Goal: Navigation & Orientation: Understand site structure

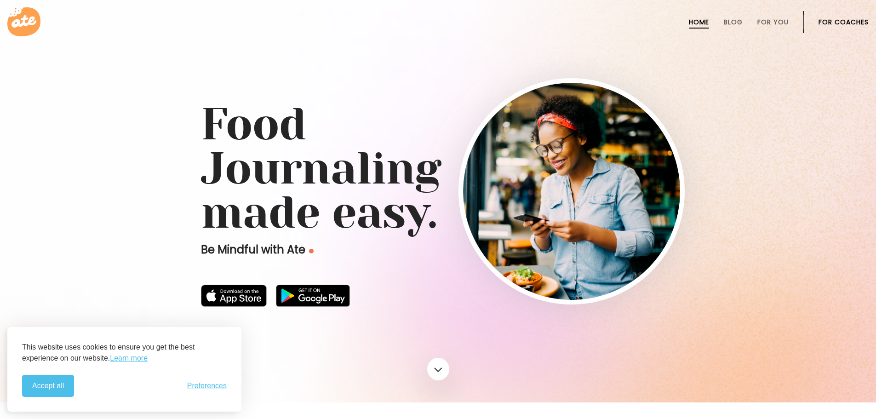
click at [64, 385] on button "Accept all" at bounding box center [48, 386] width 52 height 22
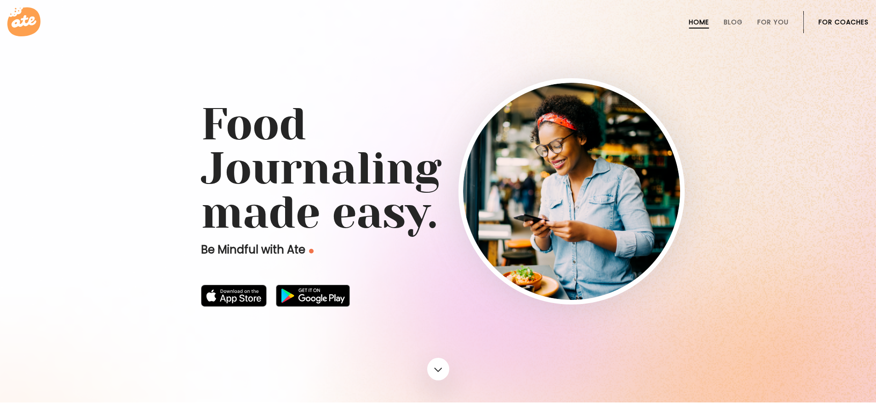
click at [828, 25] on link "For Coaches" at bounding box center [843, 21] width 50 height 7
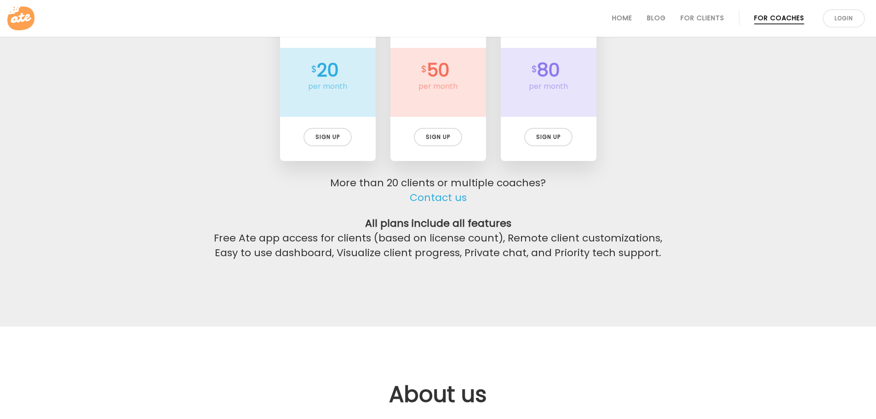
scroll to position [1931, 0]
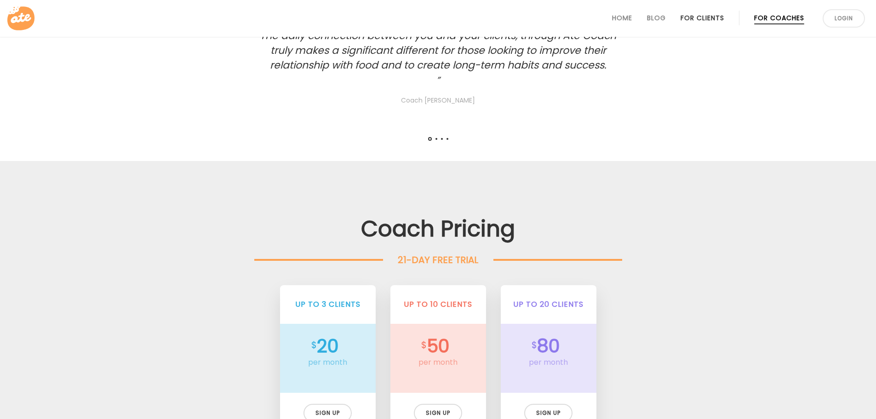
click at [724, 22] on link "For Clients" at bounding box center [703, 17] width 44 height 7
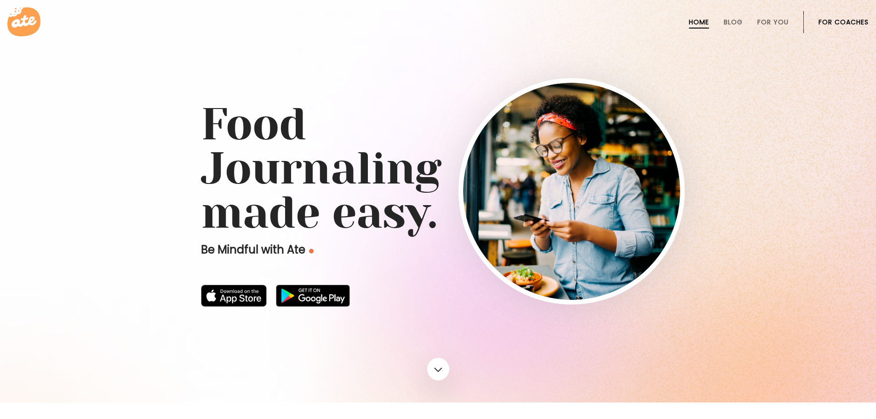
click at [432, 379] on div at bounding box center [438, 201] width 876 height 402
click at [436, 371] on link at bounding box center [438, 368] width 24 height 25
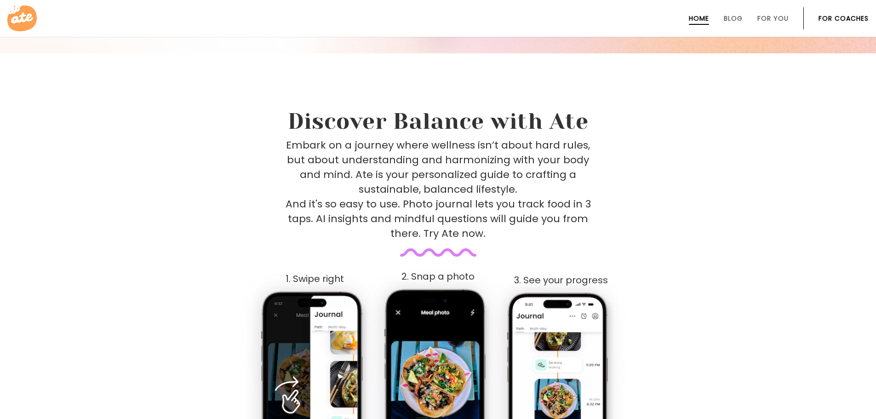
scroll to position [358, 0]
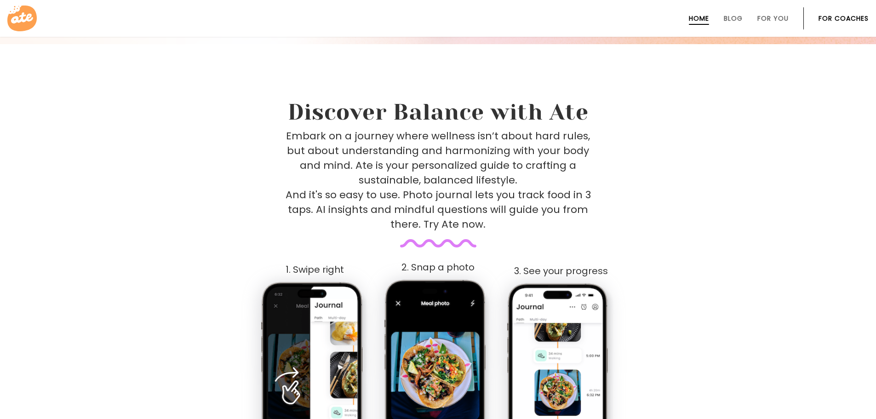
click at [790, 6] on link at bounding box center [437, 18] width 861 height 29
click at [783, 20] on link "For You" at bounding box center [772, 18] width 31 height 7
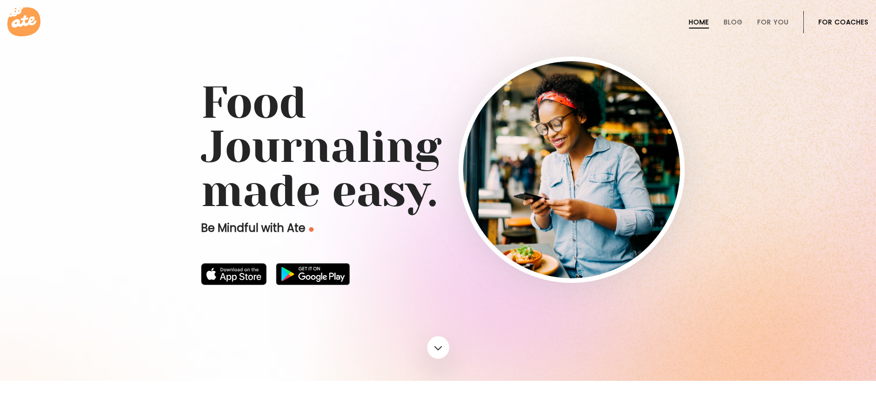
scroll to position [0, 0]
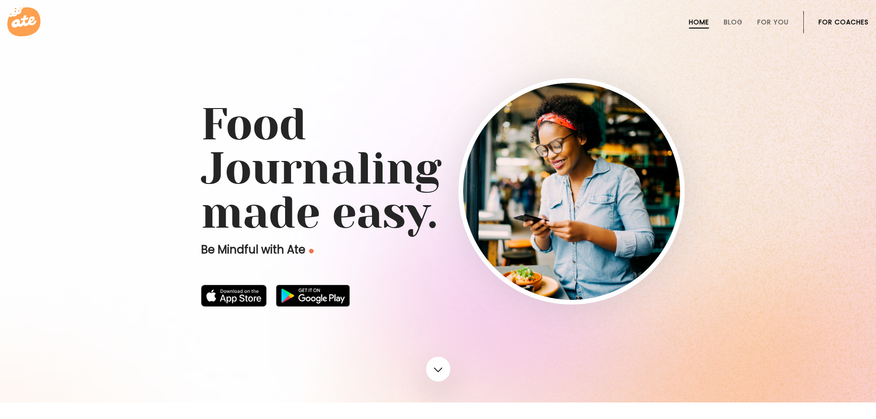
click at [444, 375] on link at bounding box center [438, 368] width 24 height 25
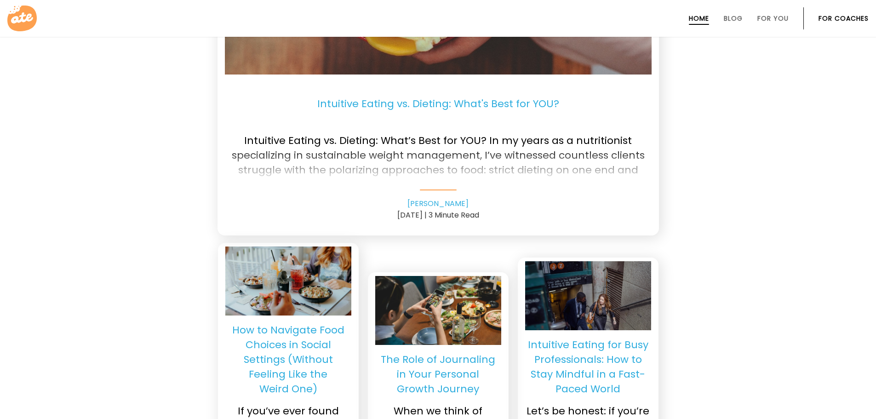
scroll to position [2197, 0]
